Goal: Transaction & Acquisition: Download file/media

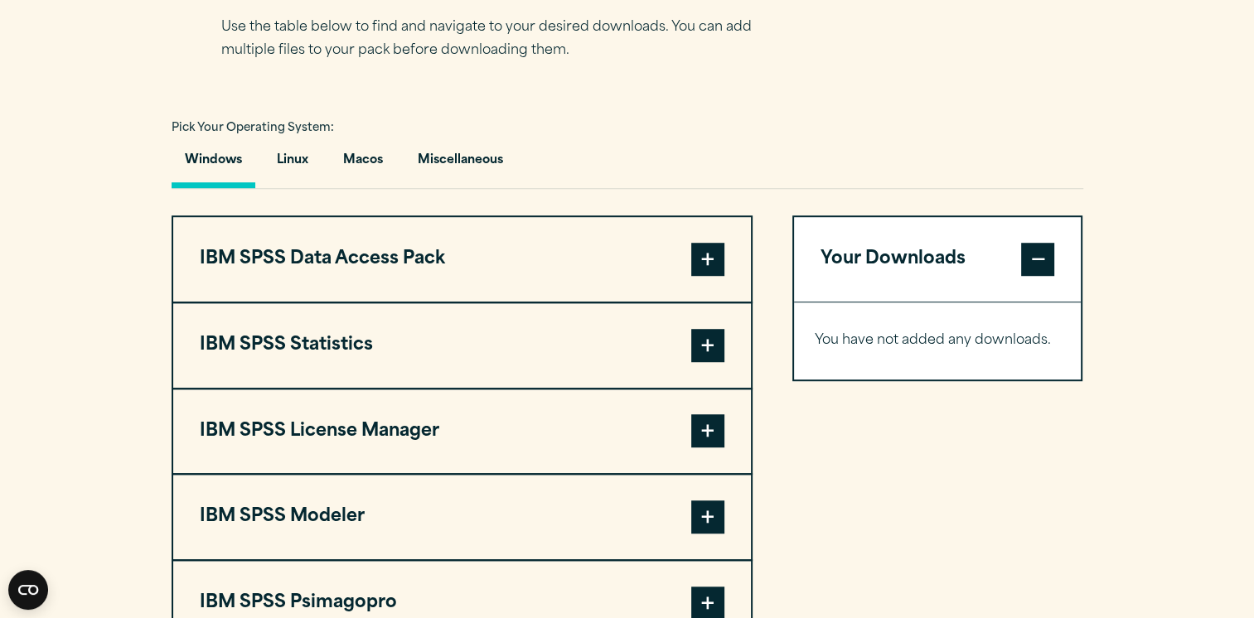
scroll to position [1149, 0]
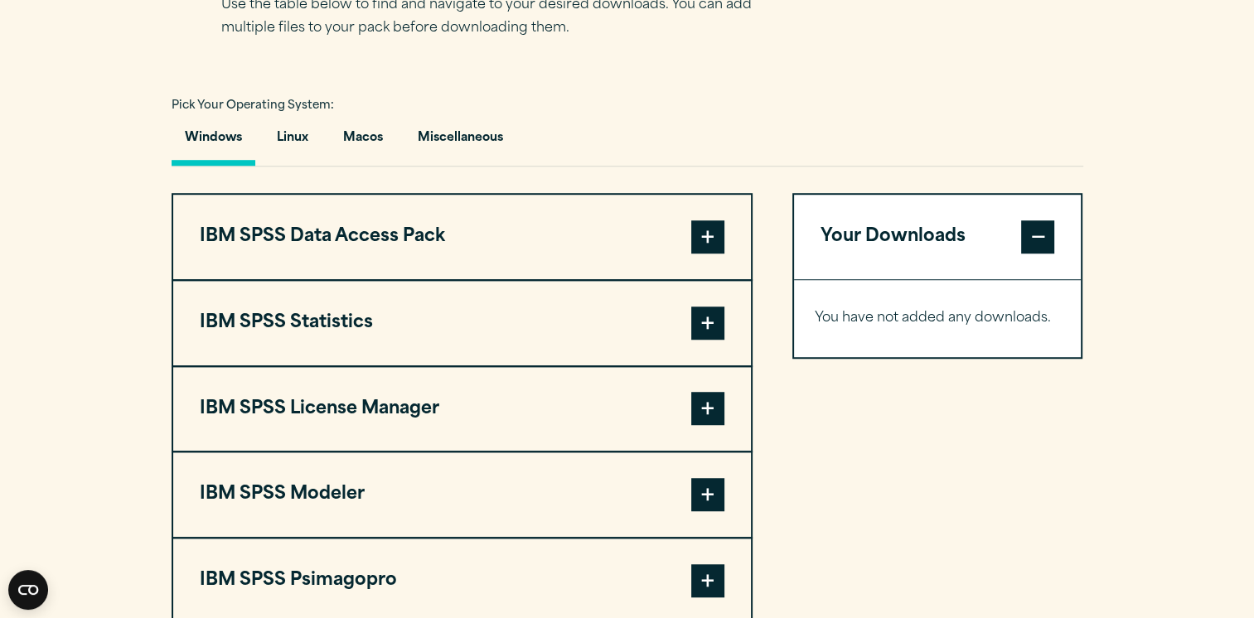
click at [724, 320] on span at bounding box center [707, 323] width 33 height 33
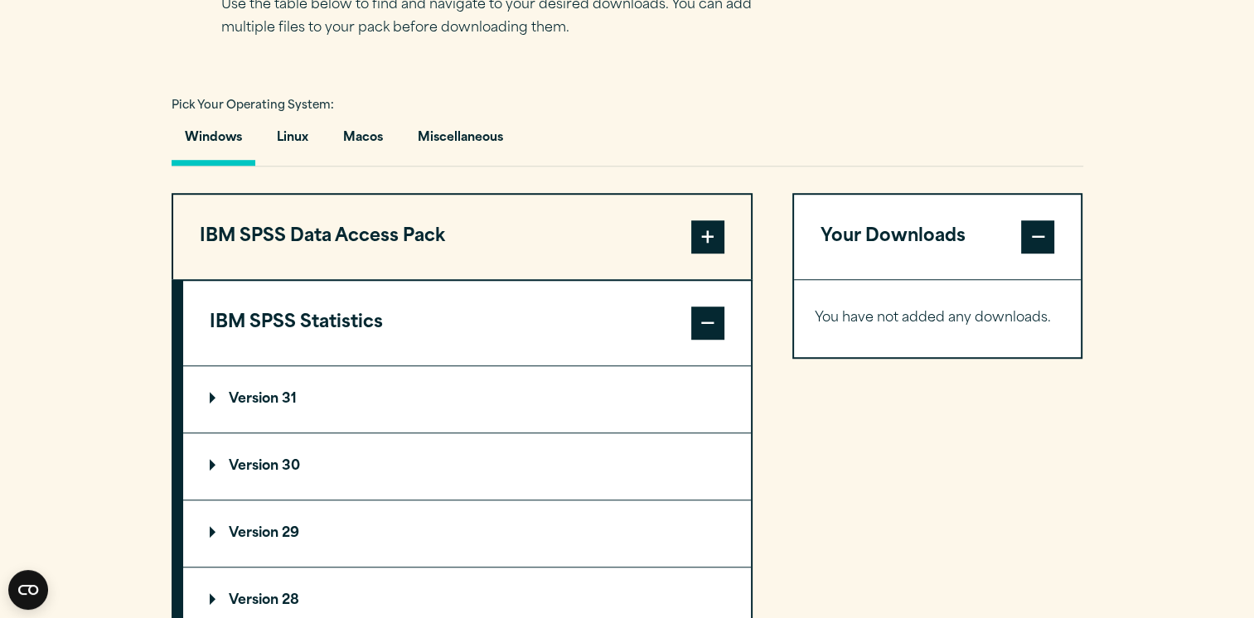
click at [283, 463] on p "Version 30" at bounding box center [255, 466] width 90 height 13
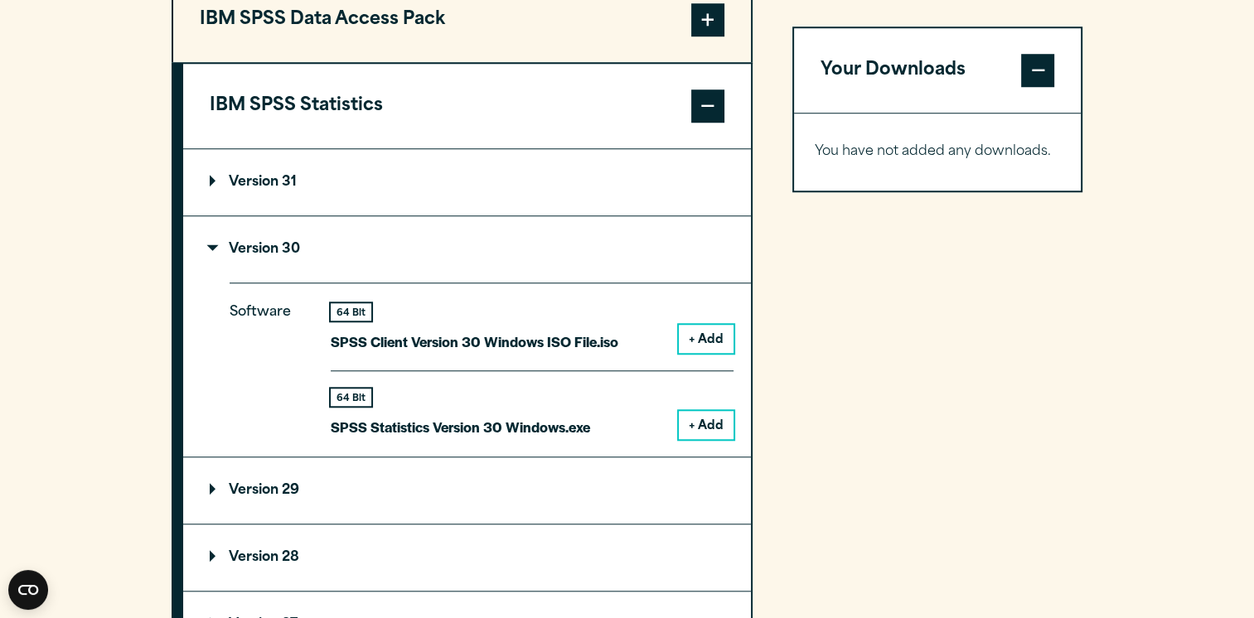
scroll to position [1382, 0]
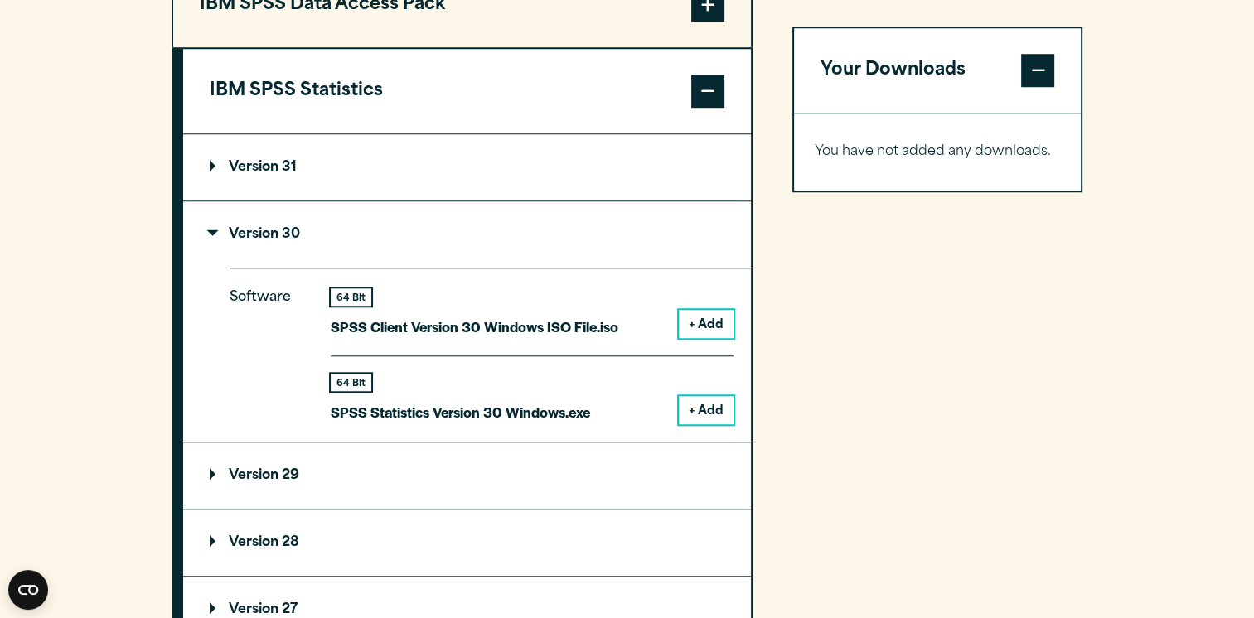
click at [713, 403] on button "+ Add" at bounding box center [706, 410] width 55 height 28
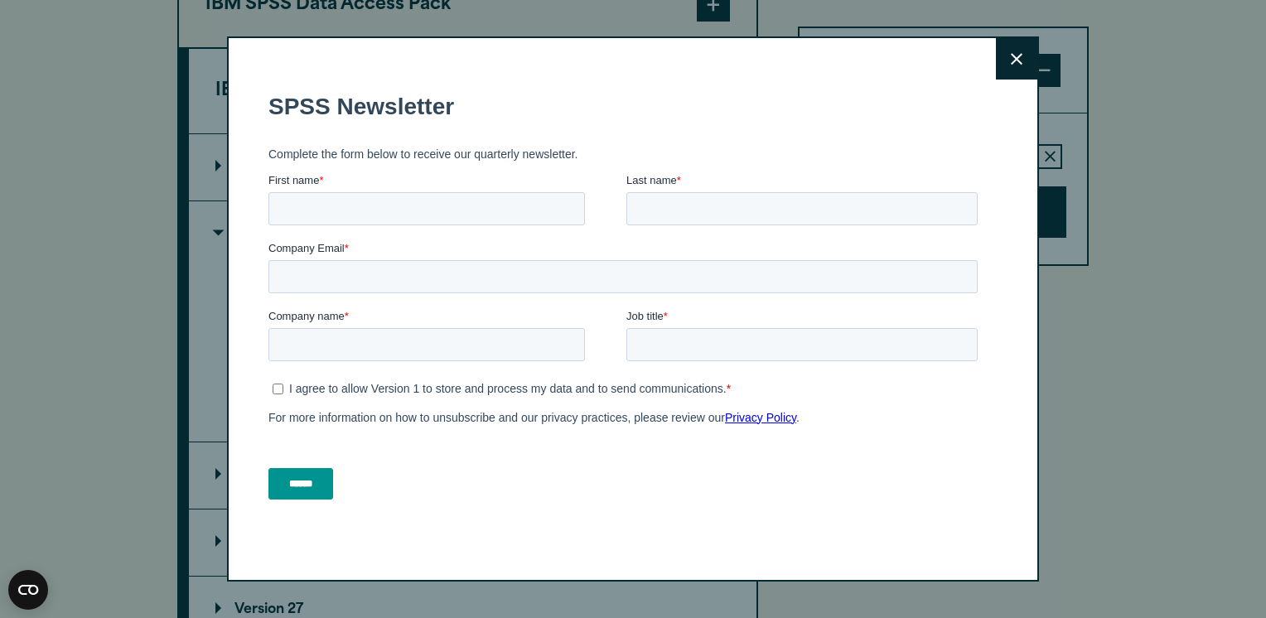
click at [1001, 53] on button "Close" at bounding box center [1016, 58] width 41 height 41
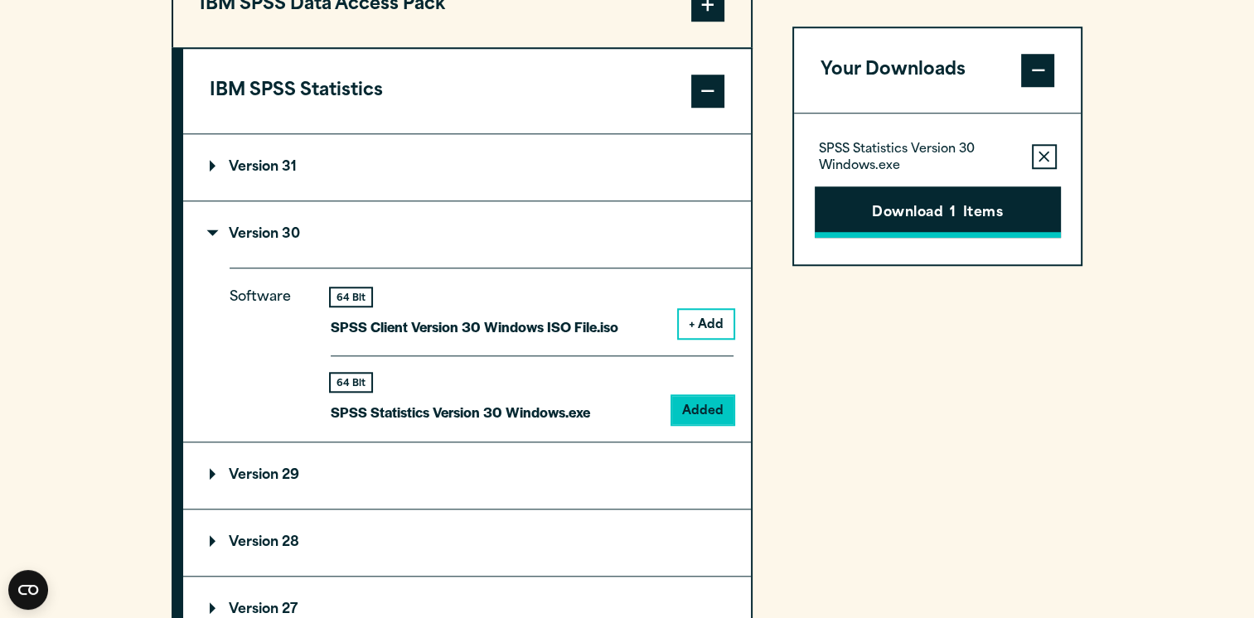
click at [935, 223] on button "Download 1 Items" at bounding box center [938, 211] width 246 height 51
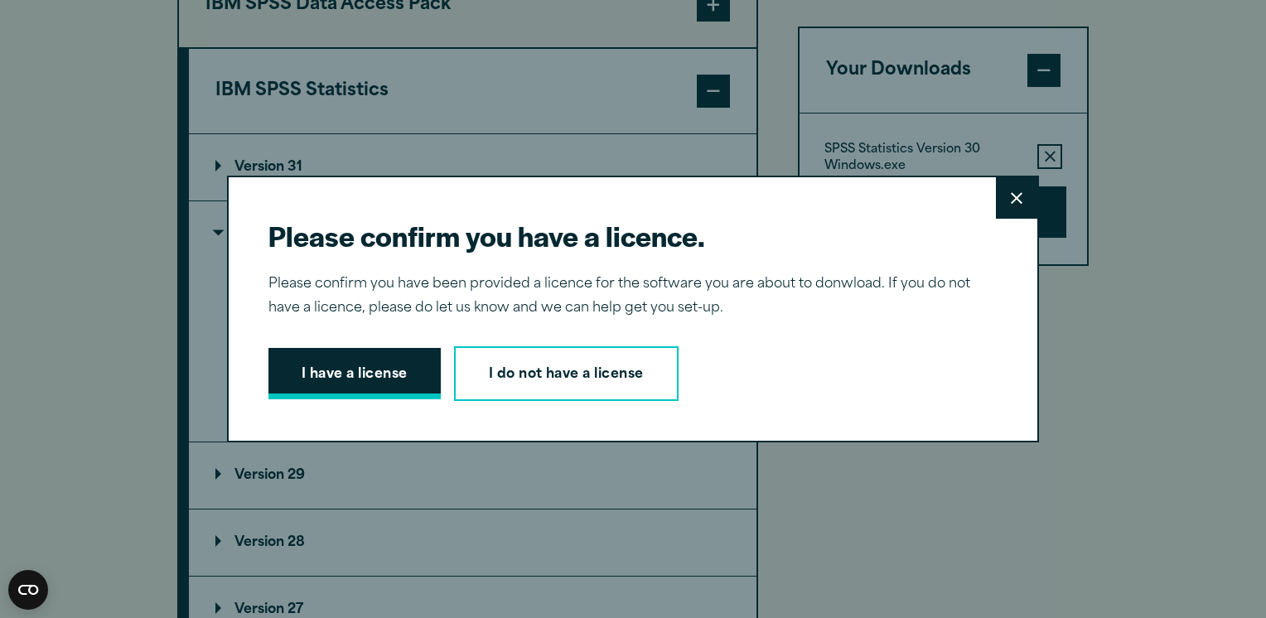
click at [379, 361] on button "I have a license" at bounding box center [355, 373] width 172 height 51
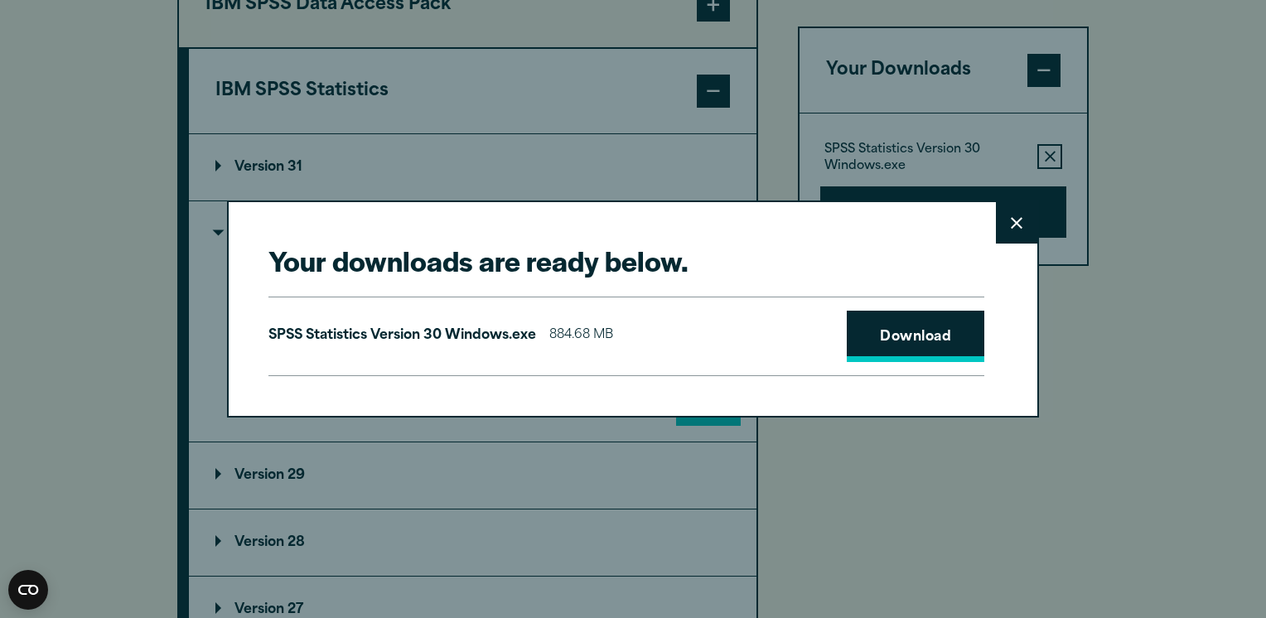
click at [878, 347] on link "Download" at bounding box center [916, 336] width 138 height 51
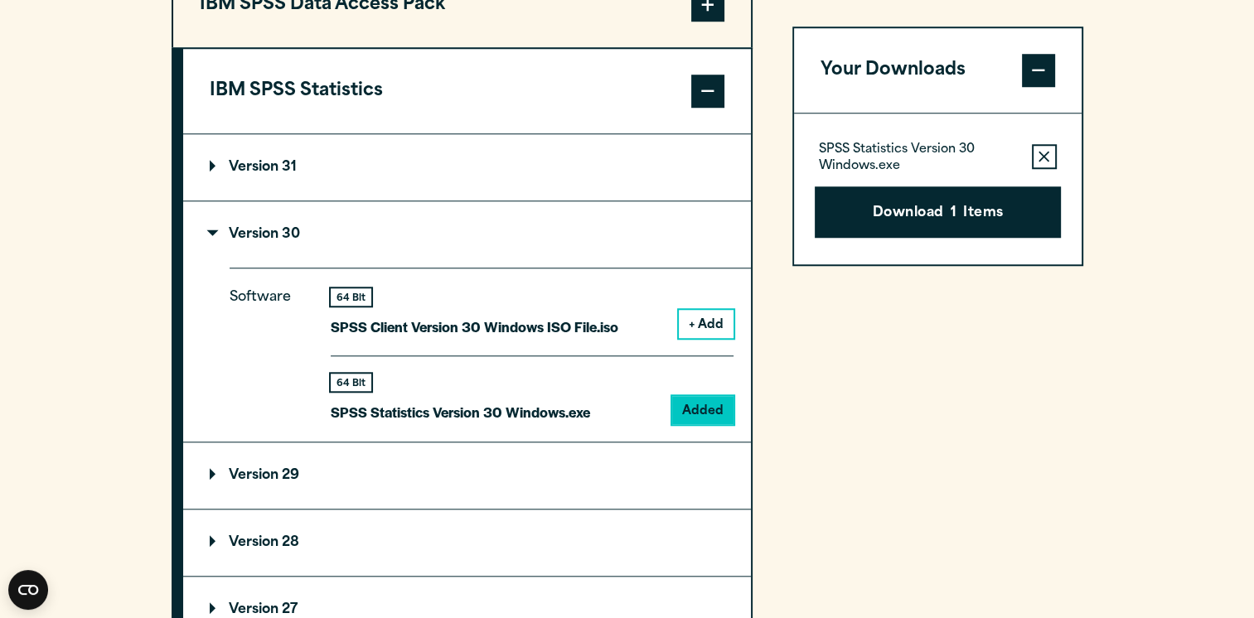
click at [1163, 343] on div "Close" at bounding box center [627, 309] width 1254 height 618
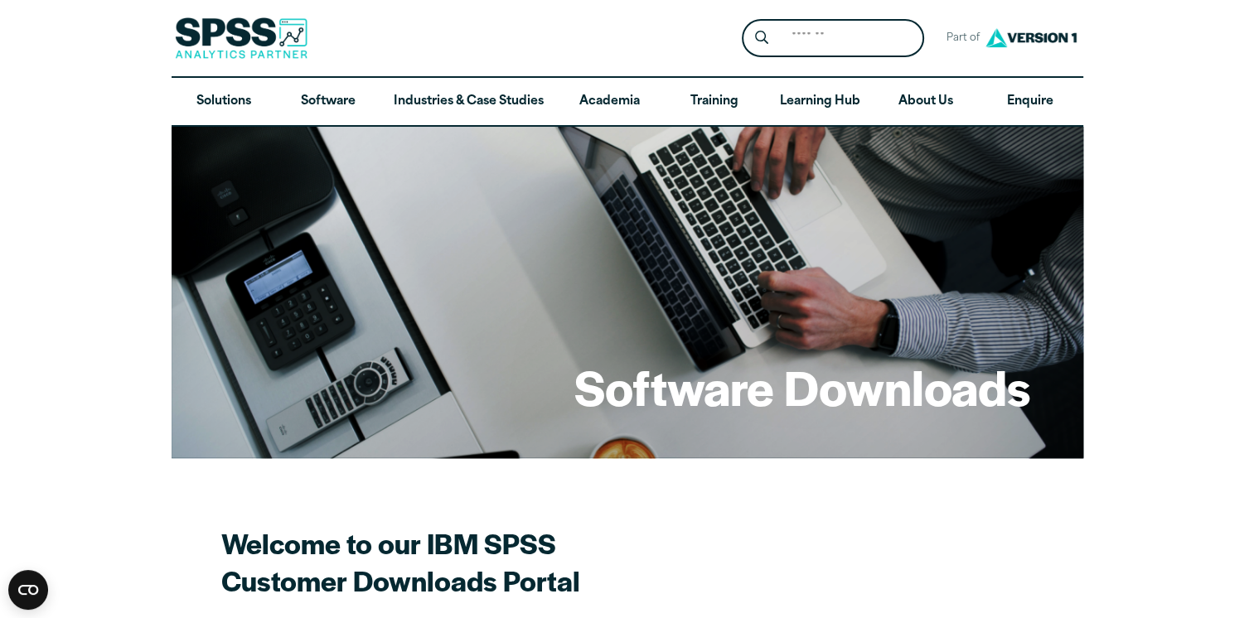
scroll to position [540, 0]
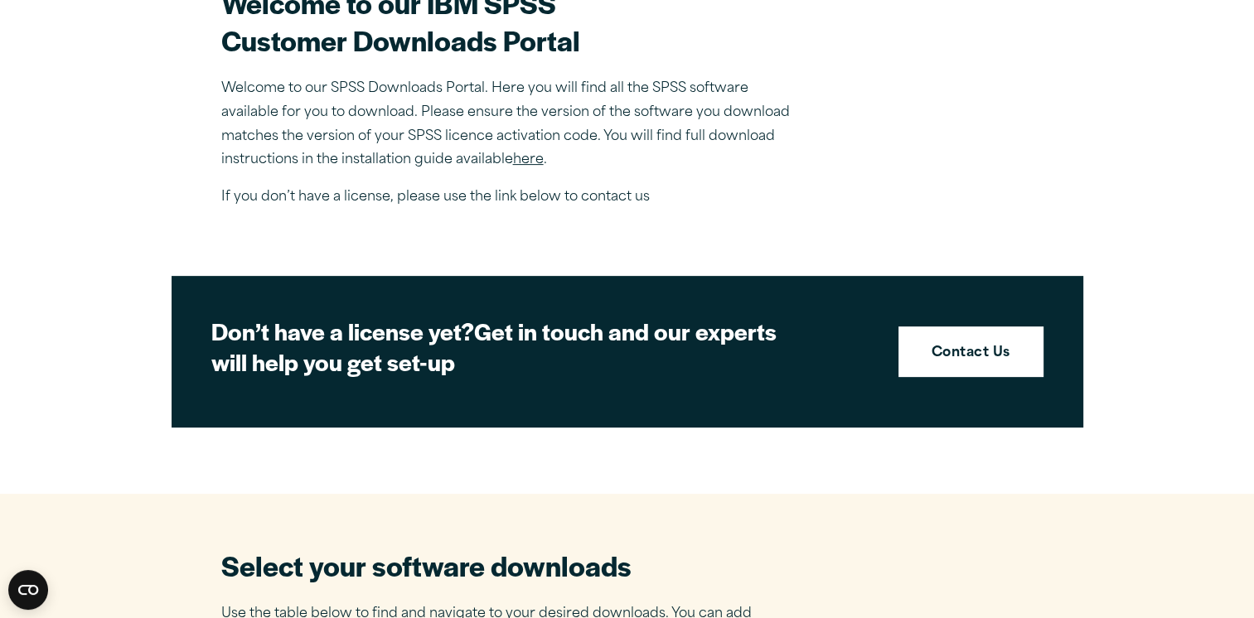
scroll to position [1082, 0]
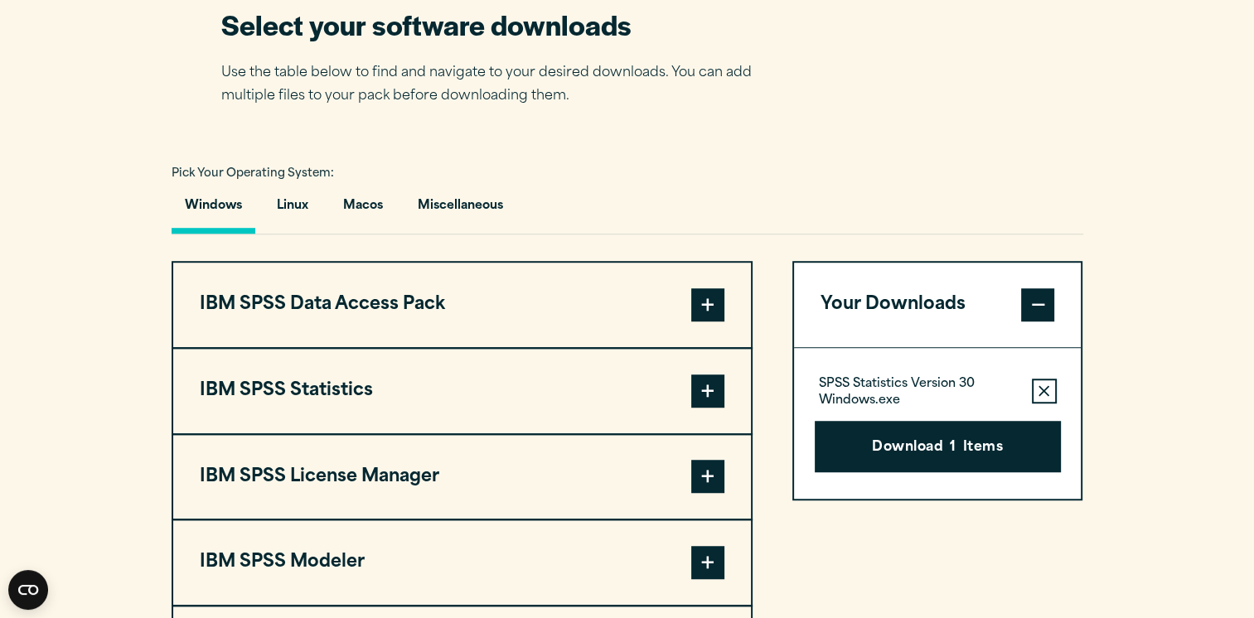
click at [706, 397] on span at bounding box center [707, 391] width 33 height 33
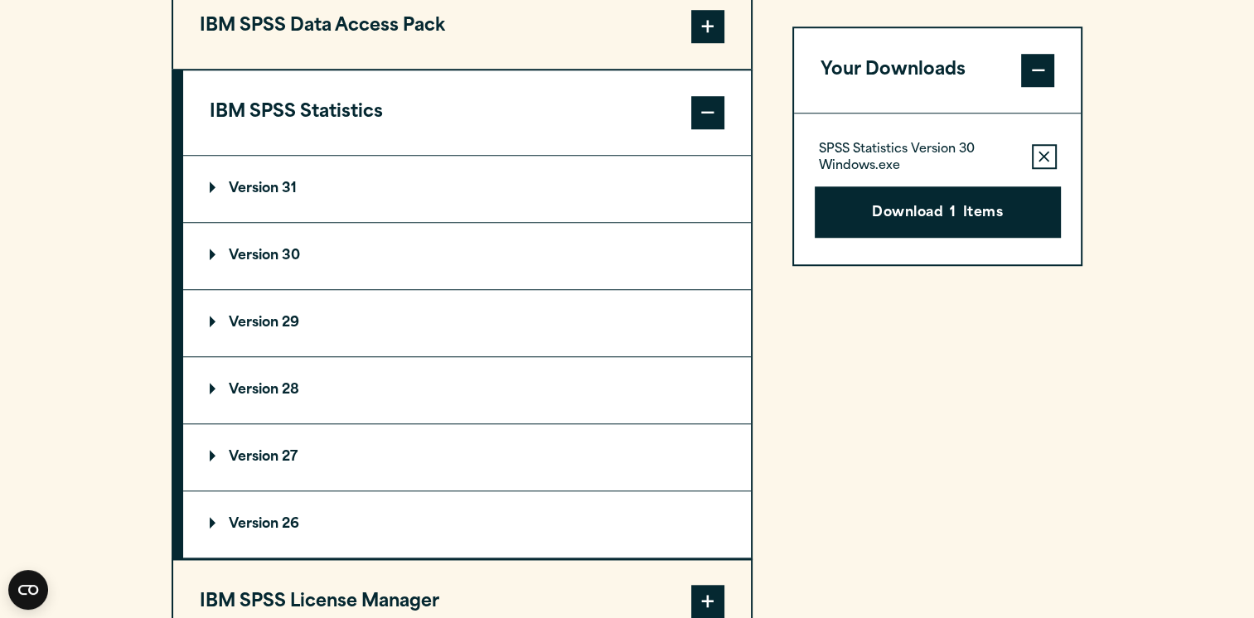
scroll to position [1380, 0]
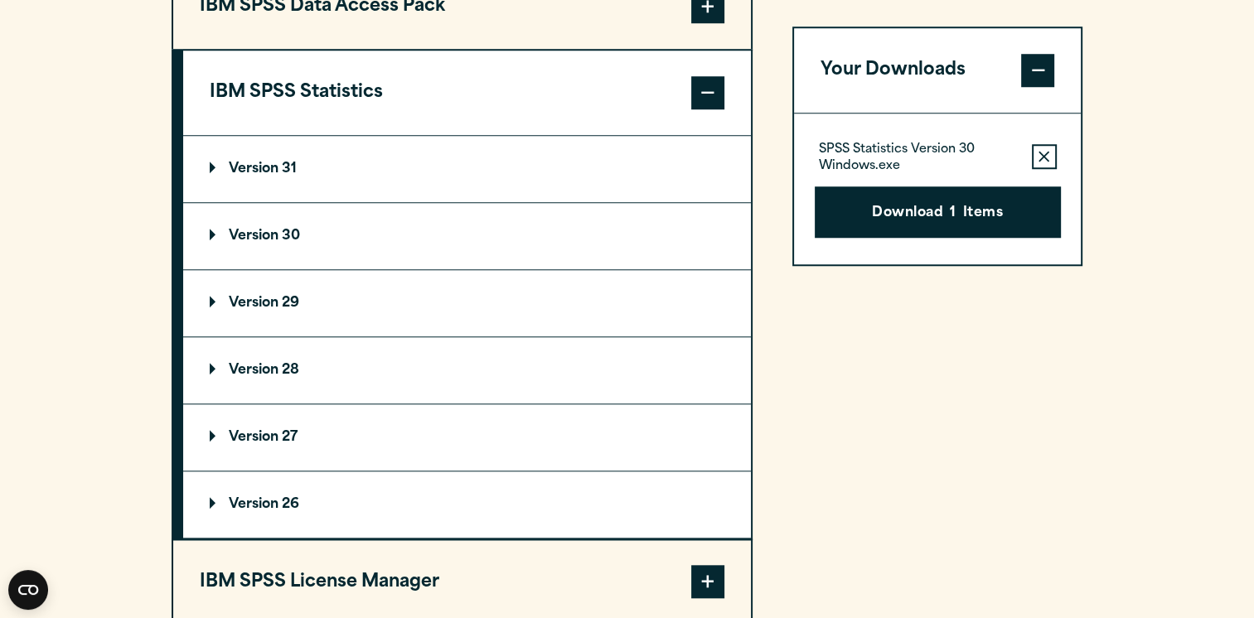
click at [289, 302] on p "Version 29" at bounding box center [255, 303] width 90 height 13
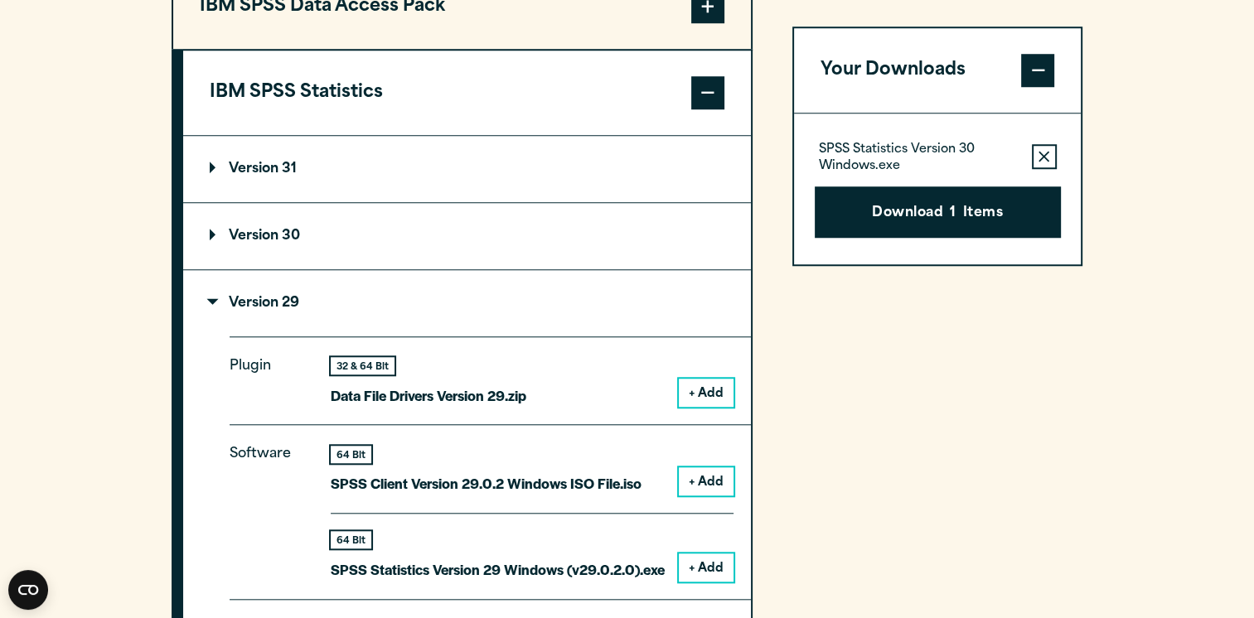
click at [284, 234] on p "Version 30" at bounding box center [255, 236] width 90 height 13
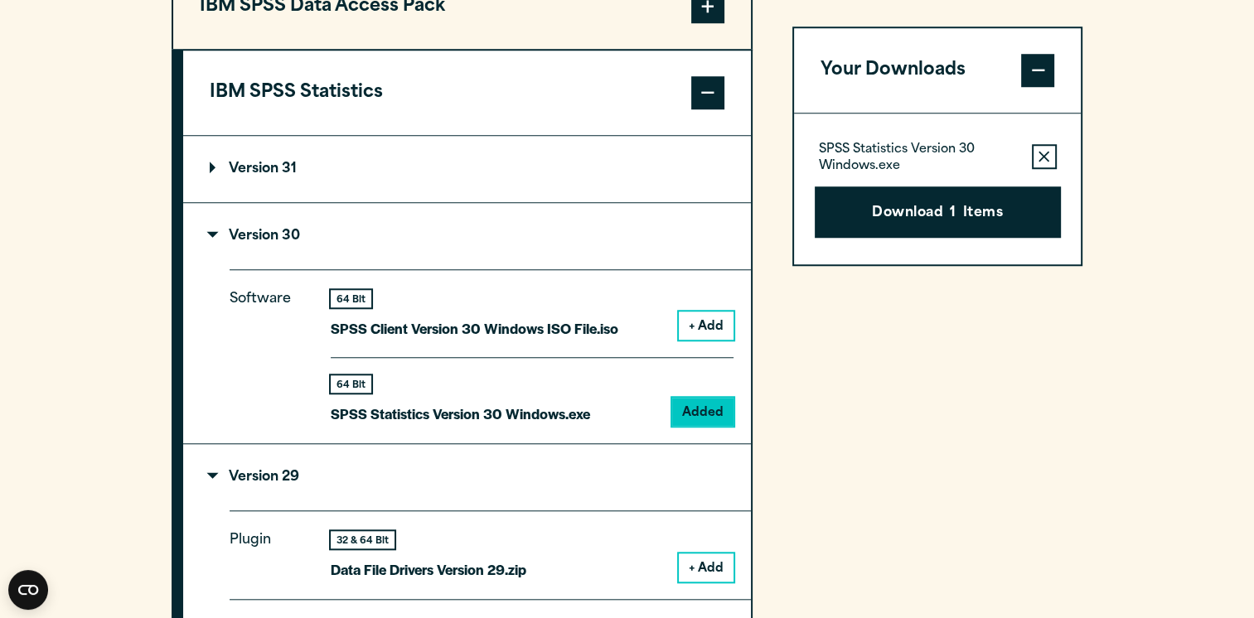
click at [625, 409] on div "64 Bit SPSS Statistics Version 30 Windows.exe Added" at bounding box center [532, 391] width 403 height 69
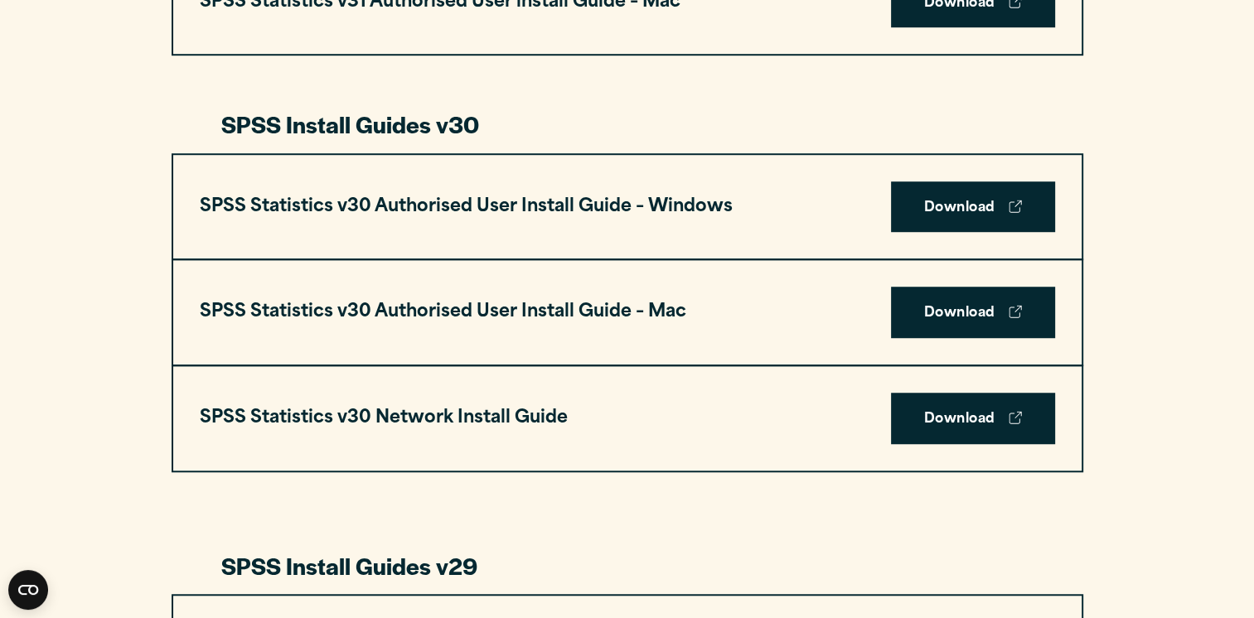
scroll to position [1160, 0]
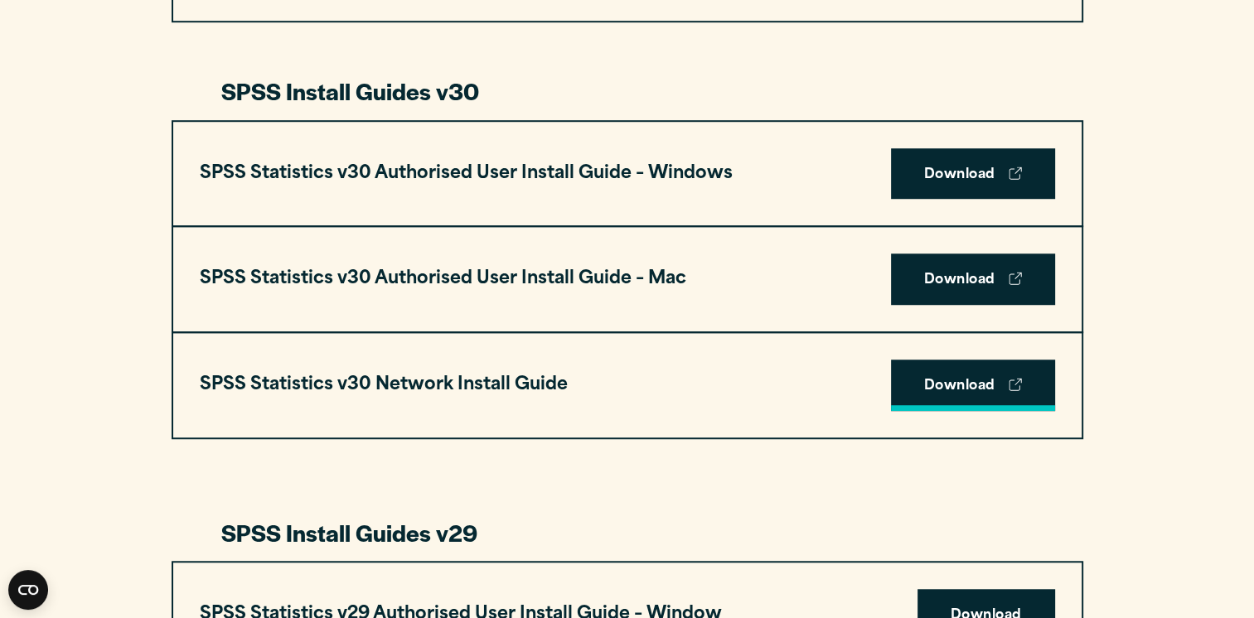
click at [945, 374] on link "Download" at bounding box center [973, 385] width 164 height 51
